Goal: Navigation & Orientation: Find specific page/section

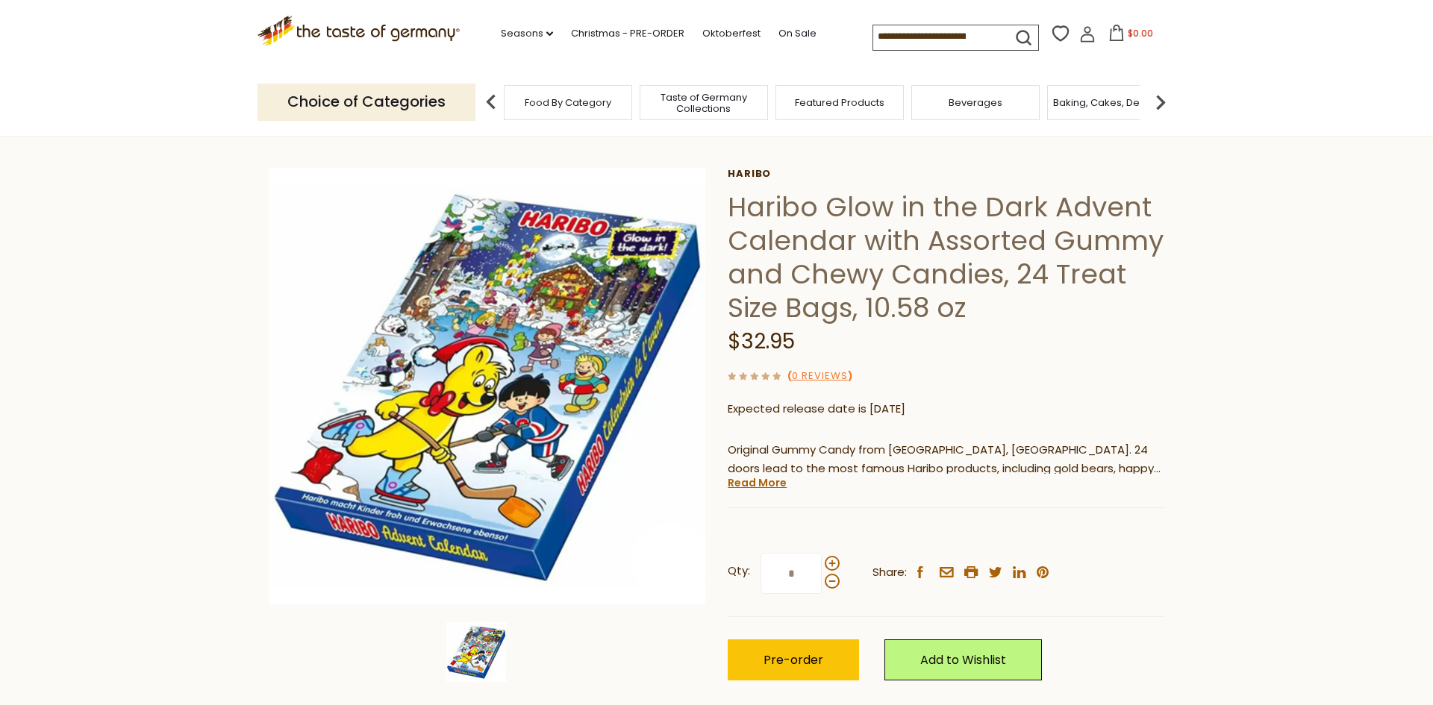
scroll to position [119, 0]
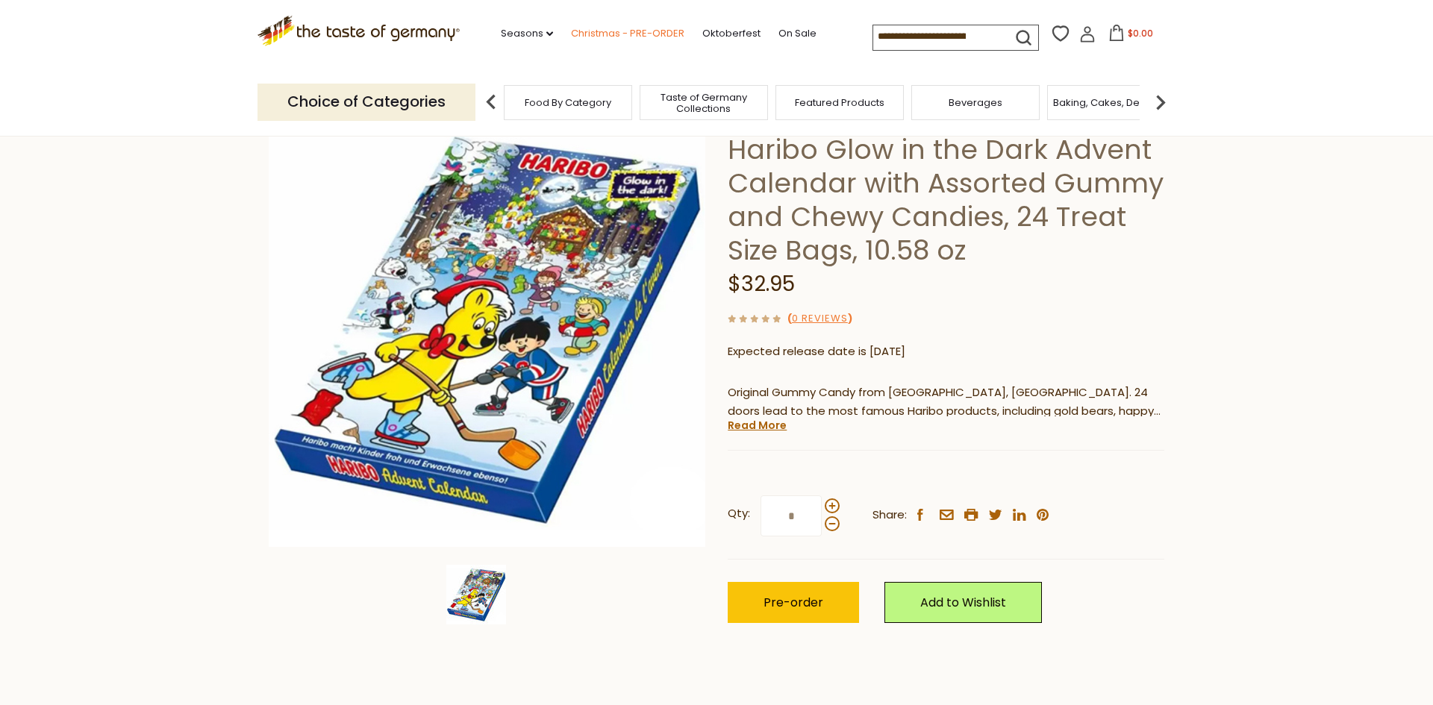
click at [571, 31] on link "Christmas - PRE-ORDER" at bounding box center [627, 33] width 113 height 16
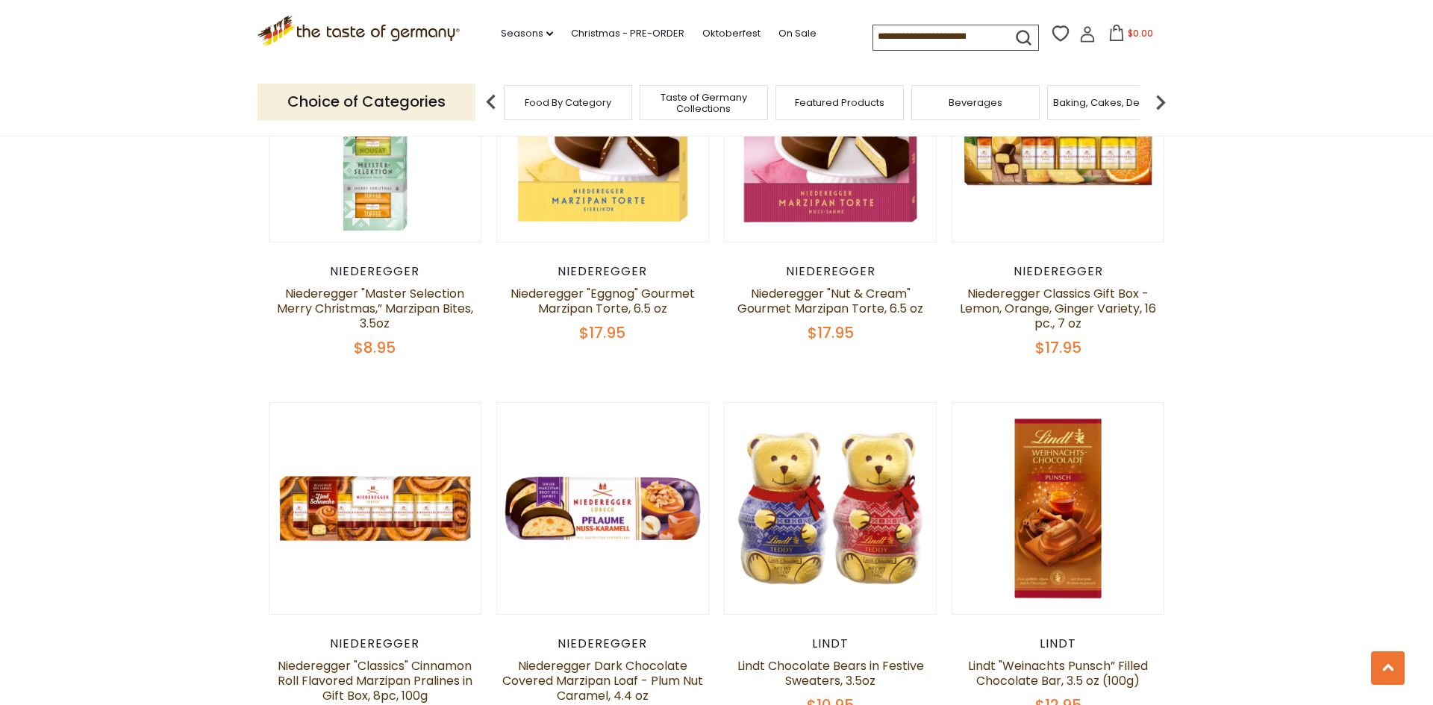
scroll to position [3170, 0]
